Goal: Find specific page/section: Find specific page/section

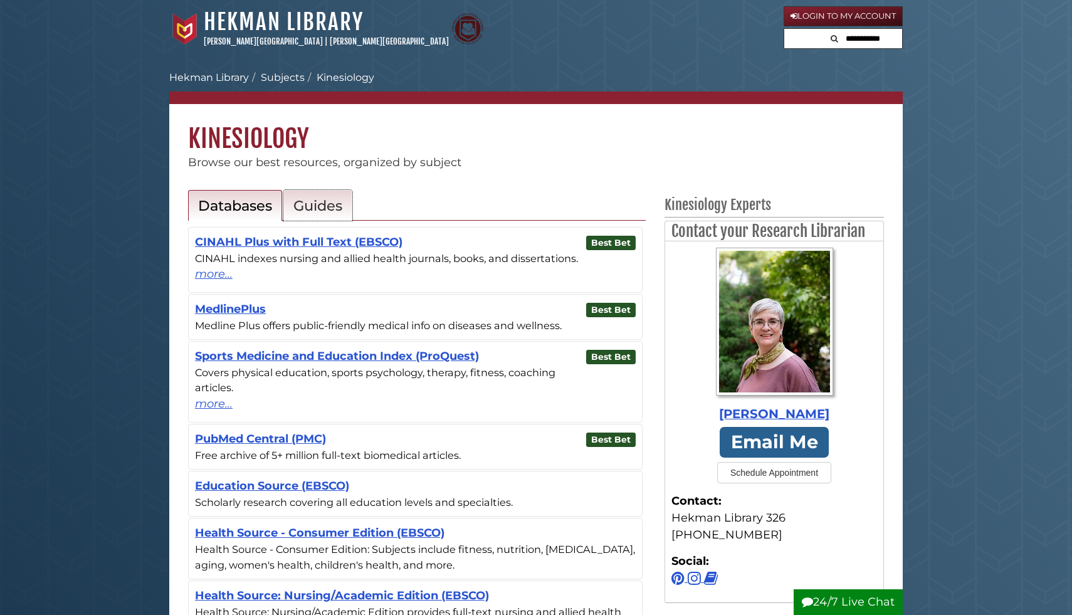
click at [319, 205] on h2 "Guides" at bounding box center [317, 206] width 49 height 18
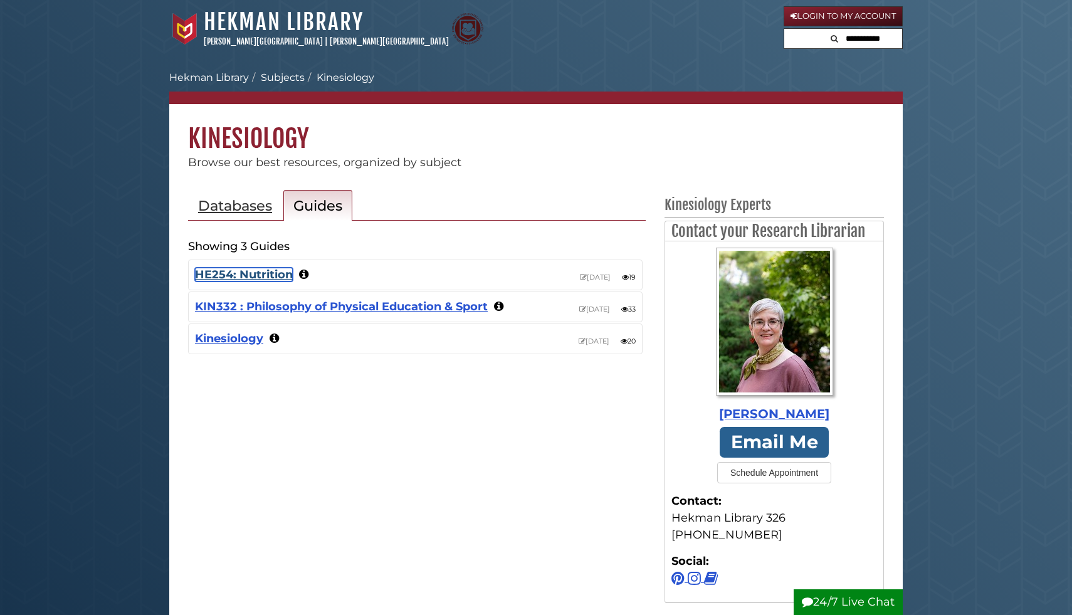
click at [268, 272] on link "HE254: Nutrition" at bounding box center [244, 275] width 98 height 14
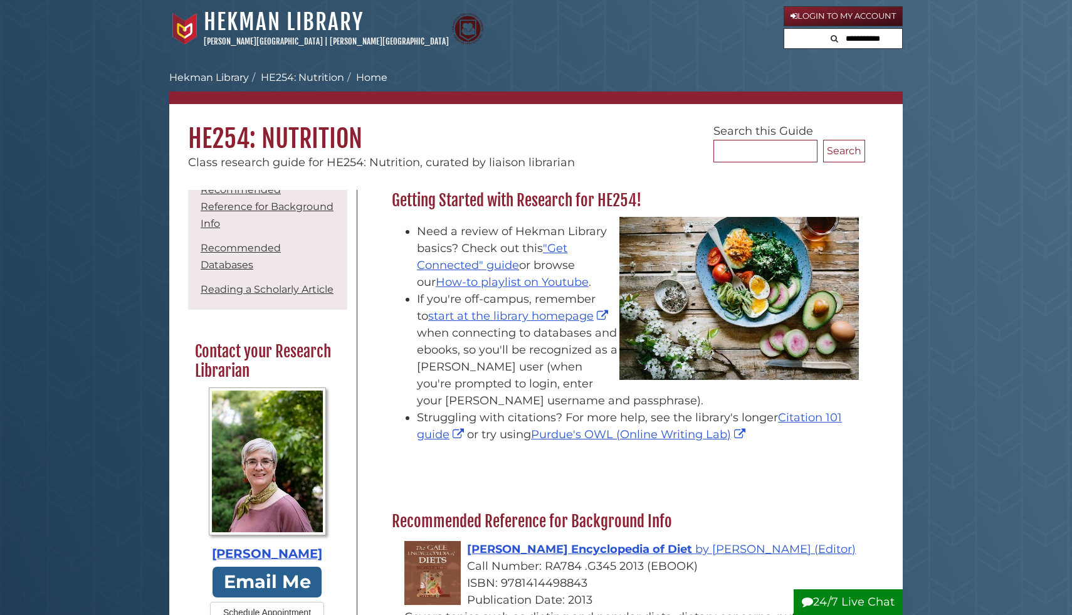
click at [822, 39] on form at bounding box center [843, 38] width 119 height 21
